Goal: Transaction & Acquisition: Purchase product/service

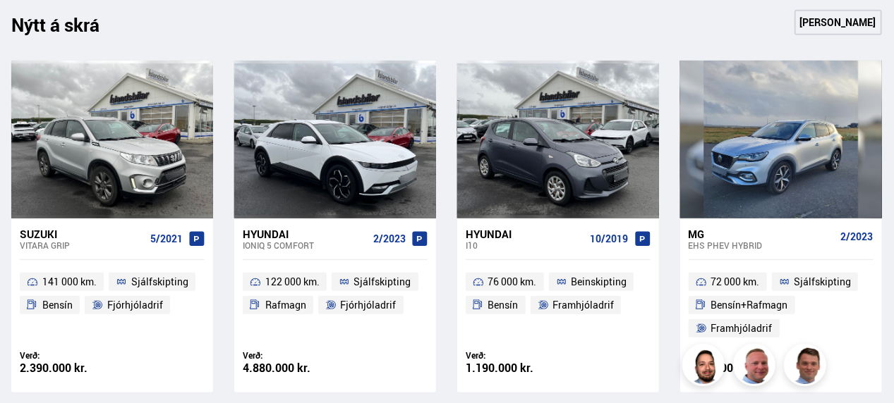
scroll to position [635, 0]
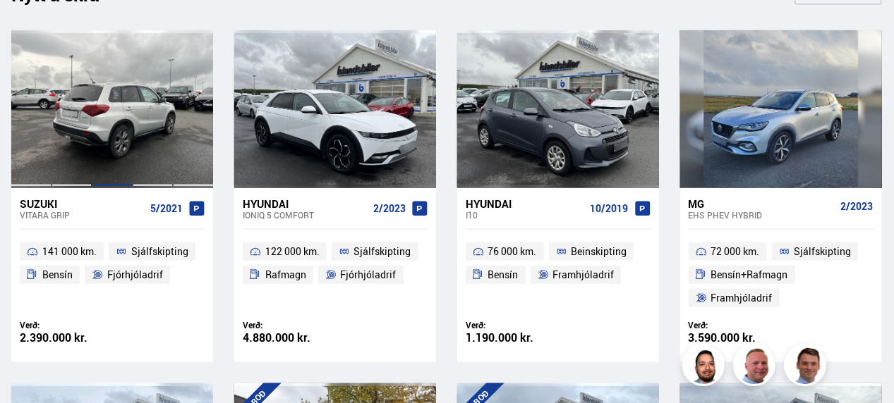
drag, startPoint x: 126, startPoint y: 118, endPoint x: 134, endPoint y: 116, distance: 8.7
click at [126, 118] on div at bounding box center [112, 109] width 41 height 159
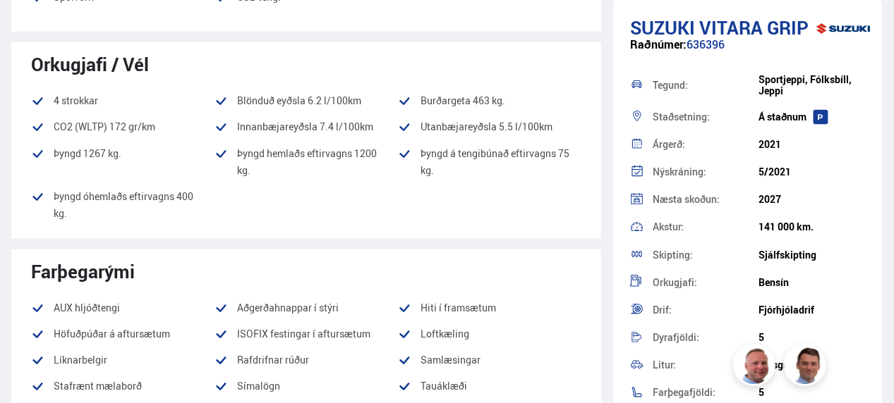
scroll to position [705, 0]
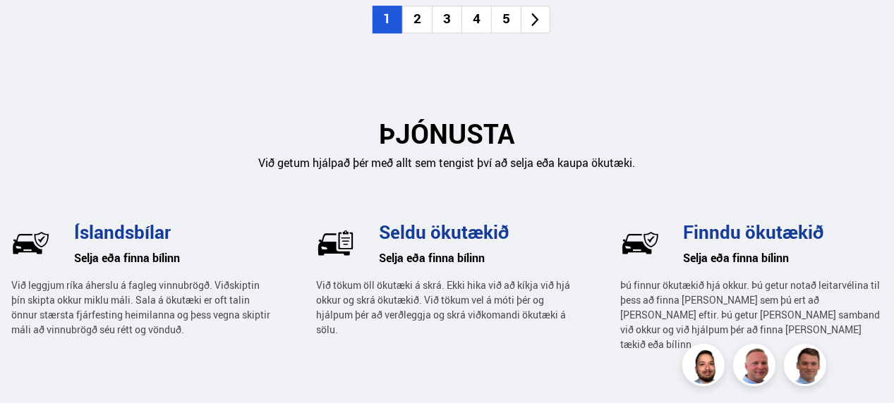
scroll to position [1763, 0]
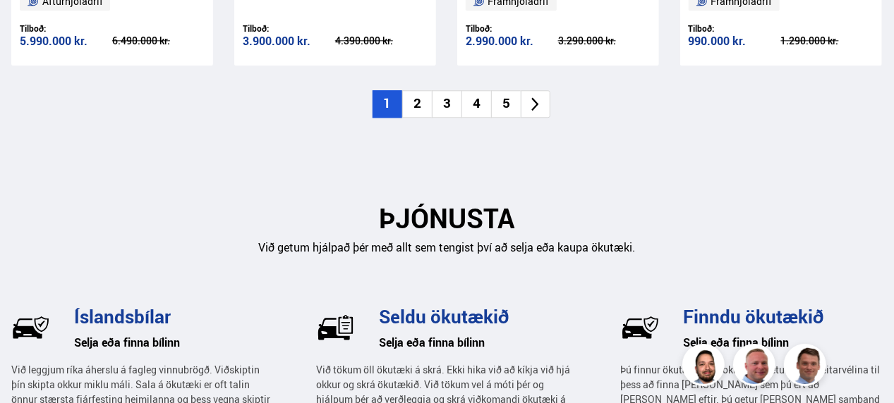
click at [426, 98] on li "2" at bounding box center [417, 104] width 30 height 28
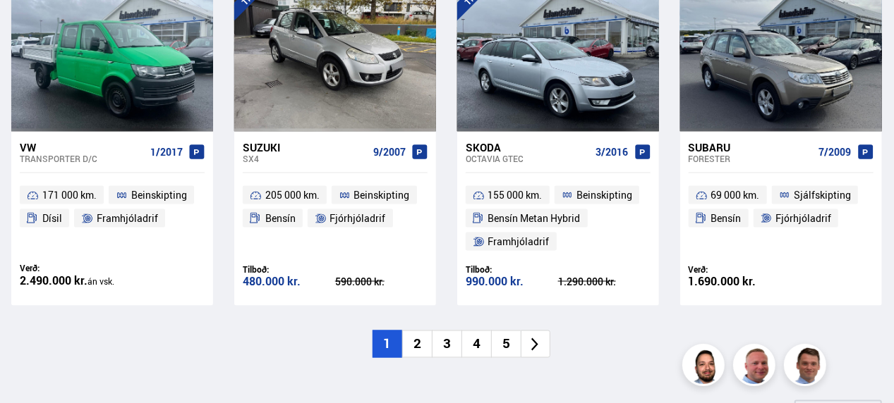
scroll to position [1129, 0]
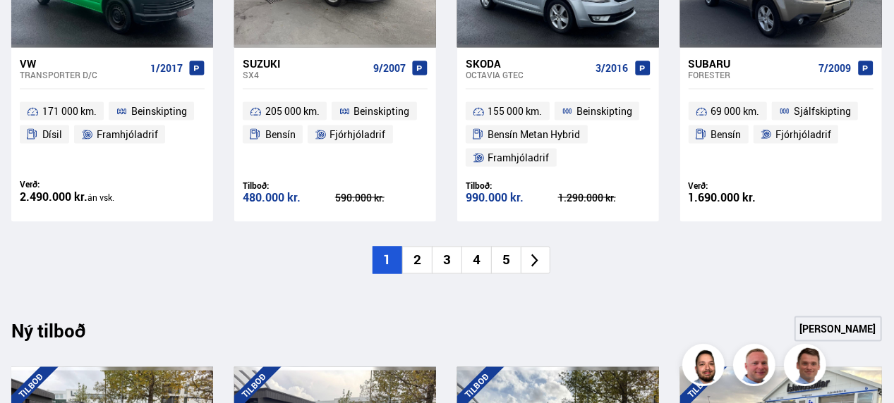
click at [423, 255] on li "2" at bounding box center [417, 261] width 30 height 28
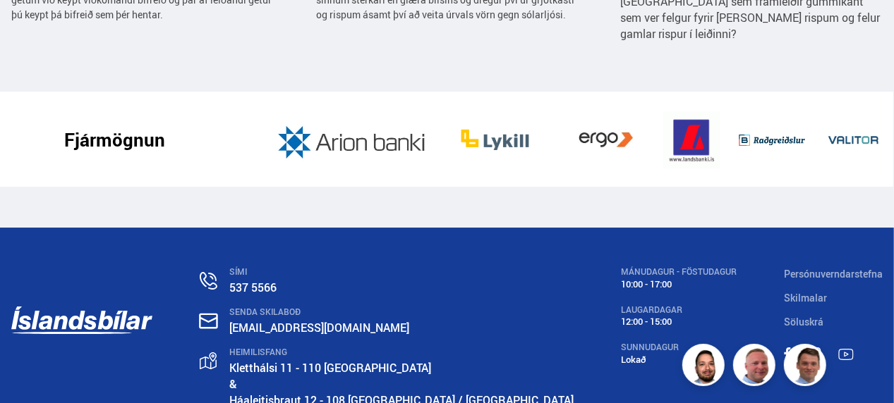
scroll to position [2347, 0]
